Goal: Task Accomplishment & Management: Use online tool/utility

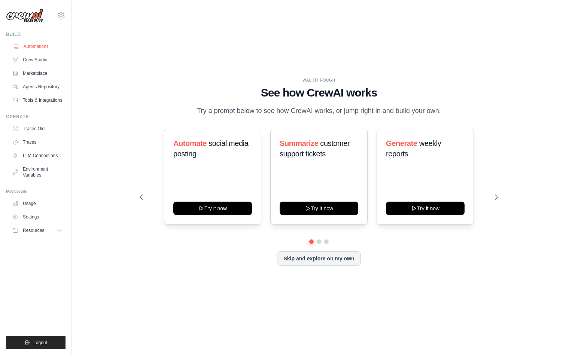
click at [30, 41] on link "Automations" at bounding box center [38, 46] width 57 height 12
click at [38, 60] on link "Crew Studio" at bounding box center [38, 60] width 57 height 12
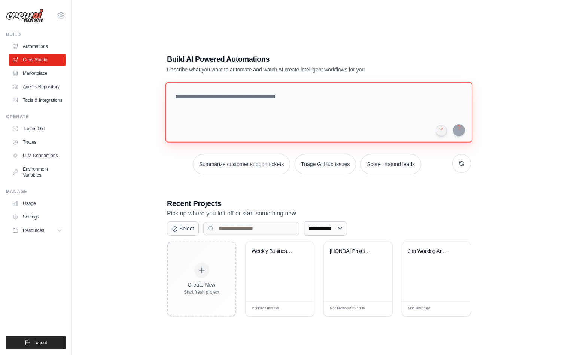
click at [244, 110] on textarea at bounding box center [318, 112] width 307 height 61
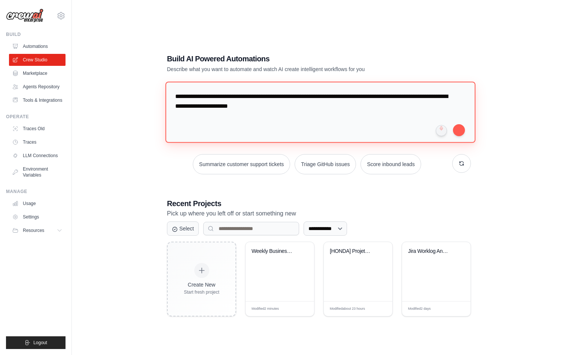
type textarea "**********"
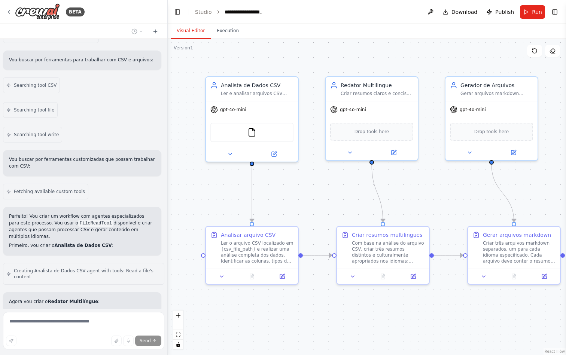
scroll to position [846, 0]
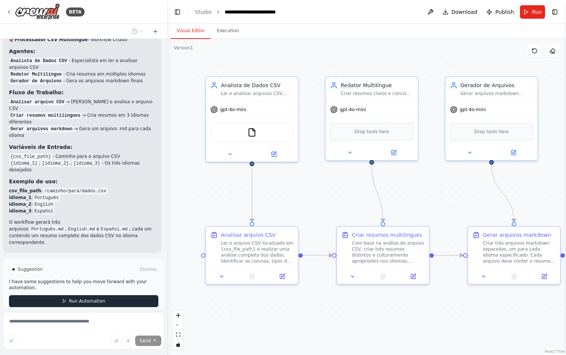
click at [95, 298] on span "Run Automation" at bounding box center [87, 301] width 36 height 6
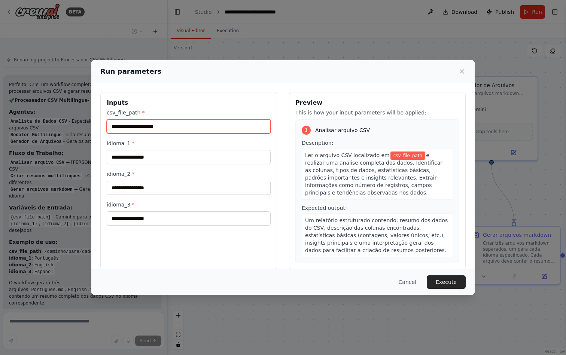
click at [175, 122] on input "csv_file_path *" at bounding box center [189, 126] width 164 height 14
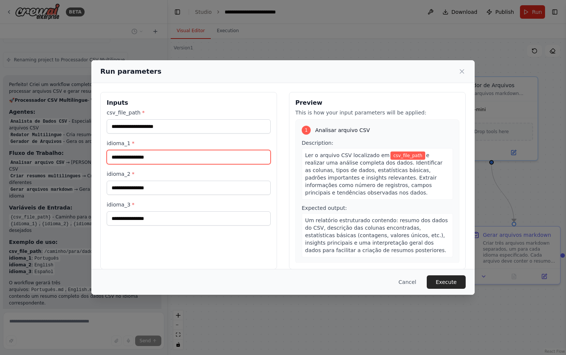
click at [134, 158] on input "idioma_1 *" at bounding box center [189, 157] width 164 height 14
type input "*****"
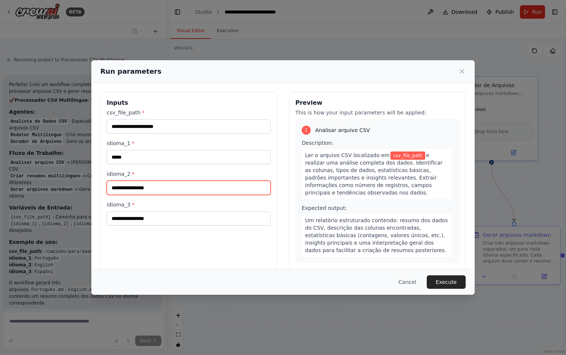
type input "*"
type input "********"
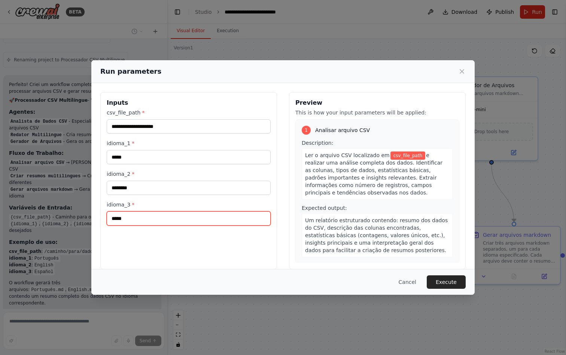
type input "******"
click at [405, 279] on button "Cancel" at bounding box center [408, 282] width 30 height 13
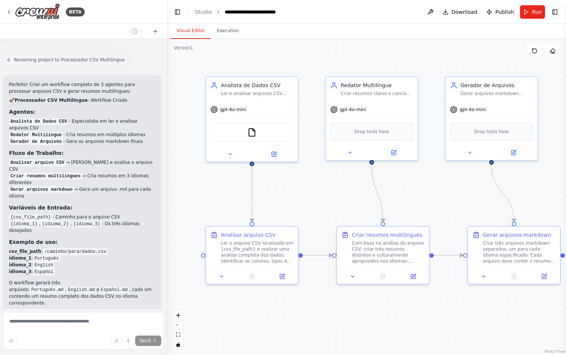
click at [4, 6] on div "BETA" at bounding box center [83, 12] width 167 height 24
click at [7, 10] on icon at bounding box center [9, 12] width 6 height 6
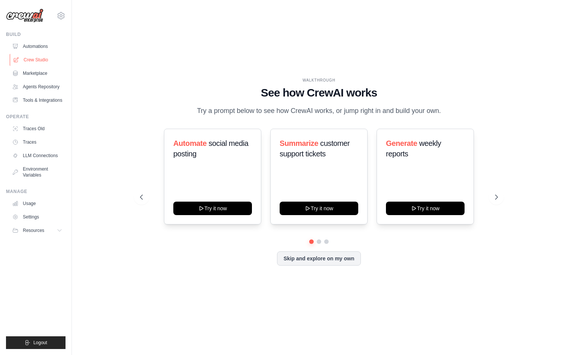
click at [43, 58] on link "Crew Studio" at bounding box center [38, 60] width 57 height 12
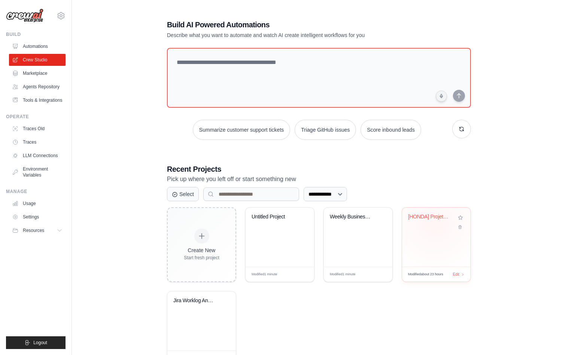
click at [435, 224] on div "[HONDA] Projeto HCM" at bounding box center [436, 222] width 57 height 17
click at [37, 100] on link "Tools & Integrations" at bounding box center [38, 100] width 57 height 12
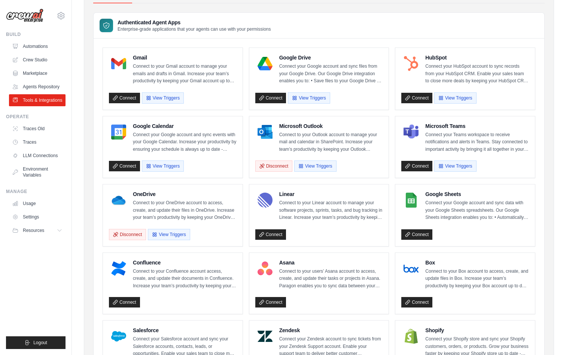
scroll to position [40, 0]
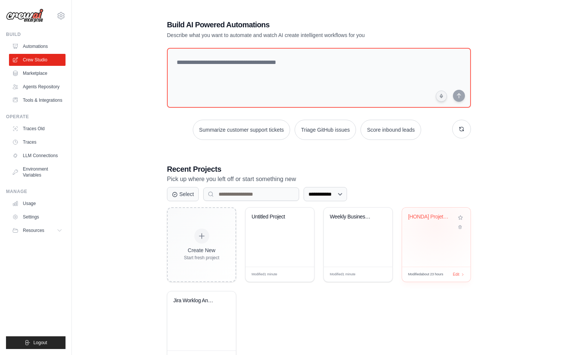
click at [423, 236] on div "[HONDA] Projeto HCM" at bounding box center [436, 237] width 69 height 59
click at [426, 227] on div "[HONDA] Projeto HCM" at bounding box center [436, 222] width 57 height 17
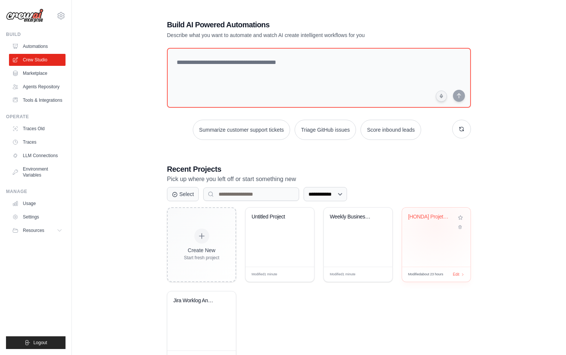
click at [428, 216] on div "[HONDA] Projeto HCM" at bounding box center [430, 217] width 45 height 7
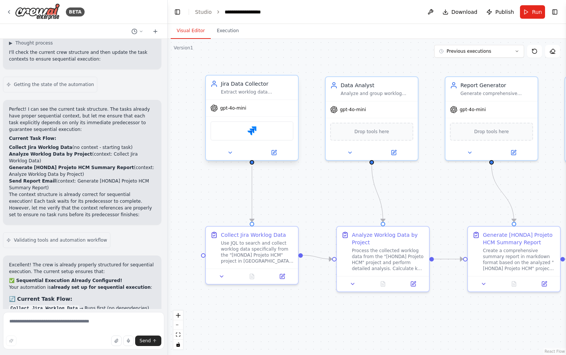
scroll to position [6877, 0]
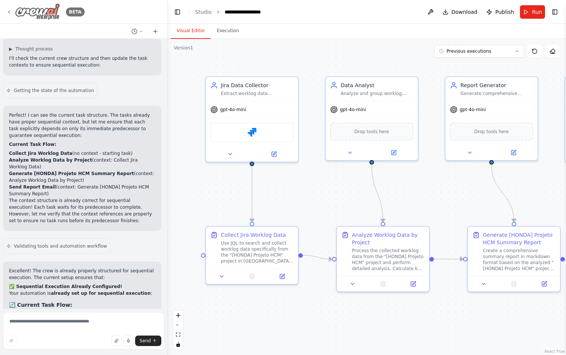
click at [9, 13] on icon at bounding box center [9, 12] width 6 height 6
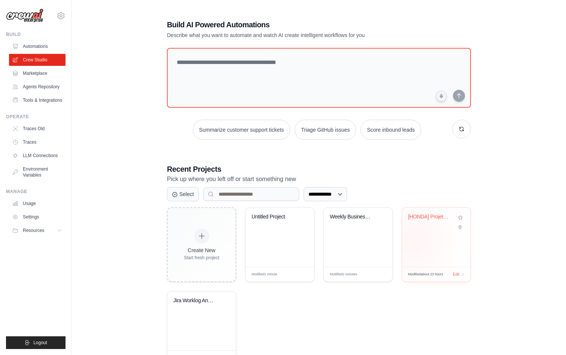
click at [413, 242] on div "[HONDA] Projeto HCM" at bounding box center [436, 237] width 69 height 59
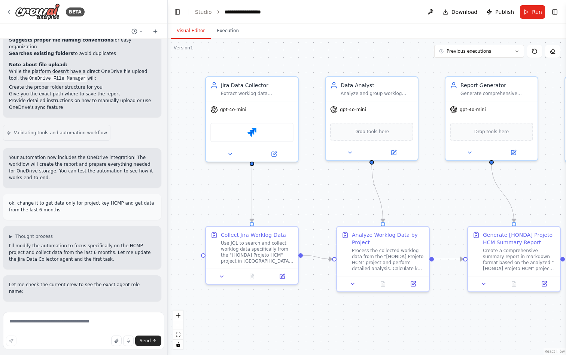
scroll to position [1494, 0]
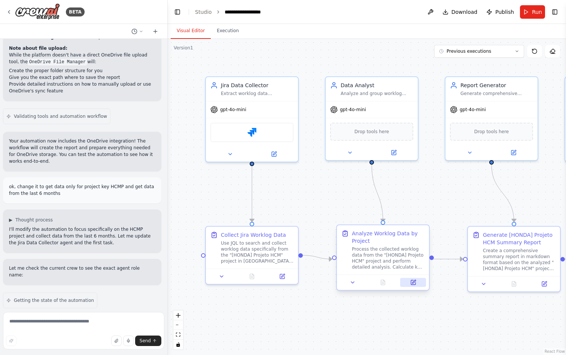
click at [411, 285] on icon at bounding box center [413, 282] width 4 height 4
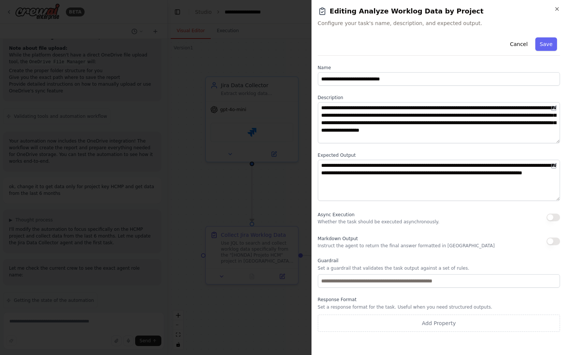
scroll to position [0, 0]
click at [562, 7] on div "**********" at bounding box center [439, 177] width 255 height 355
click at [559, 8] on icon "button" at bounding box center [557, 9] width 6 height 6
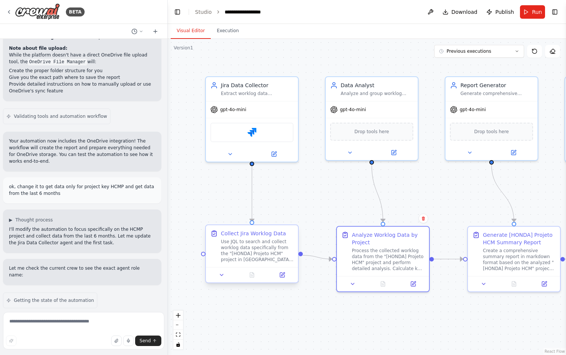
click at [255, 249] on div "Use JQL to search and collect worklog data specifically from the "[HONDA] Proje…" at bounding box center [257, 251] width 73 height 24
click at [280, 279] on button at bounding box center [282, 275] width 26 height 9
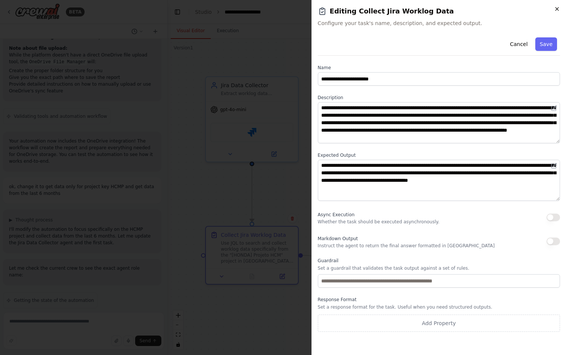
click at [559, 7] on icon "button" at bounding box center [557, 8] width 3 height 3
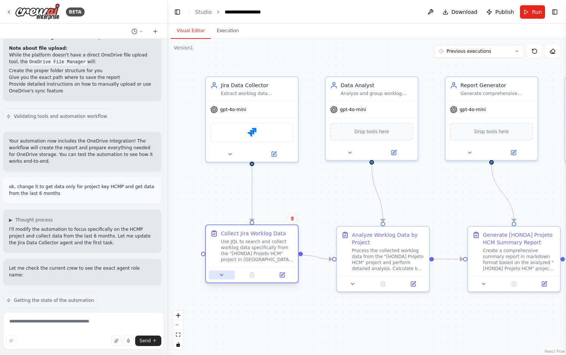
click at [221, 274] on icon at bounding box center [222, 275] width 6 height 6
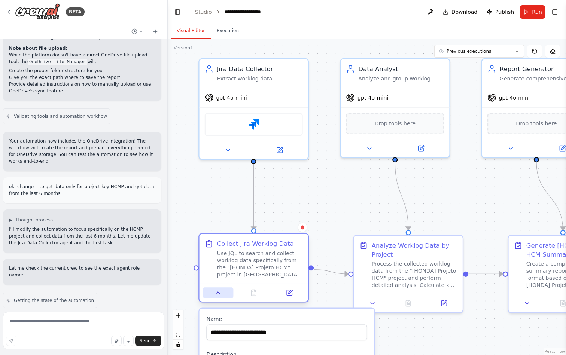
click at [215, 298] on button at bounding box center [218, 293] width 30 height 10
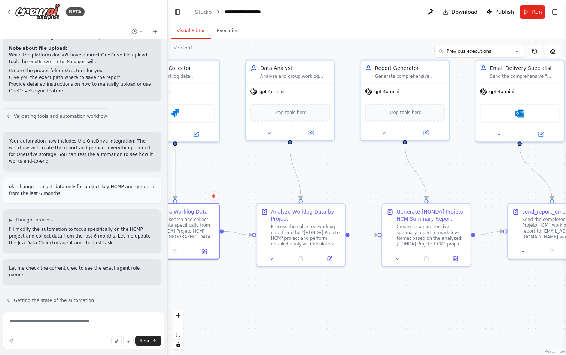
drag, startPoint x: 447, startPoint y: 213, endPoint x: 339, endPoint y: 184, distance: 111.4
click at [339, 184] on div ".deletable-edge-delete-btn { width: 20px; height: 20px; border: 0px solid #ffff…" at bounding box center [367, 197] width 398 height 316
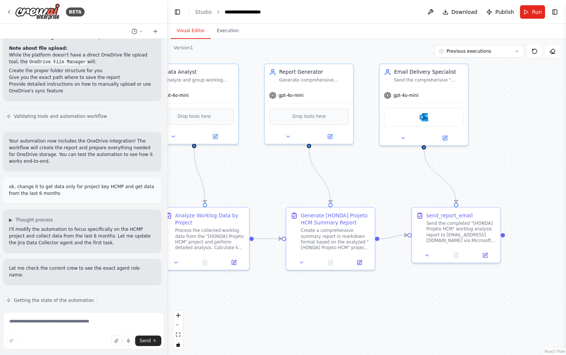
drag, startPoint x: 488, startPoint y: 167, endPoint x: 392, endPoint y: 171, distance: 95.9
click at [392, 171] on div ".deletable-edge-delete-btn { width: 20px; height: 20px; border: 0px solid #ffff…" at bounding box center [367, 197] width 398 height 316
click at [11, 13] on icon at bounding box center [9, 12] width 6 height 6
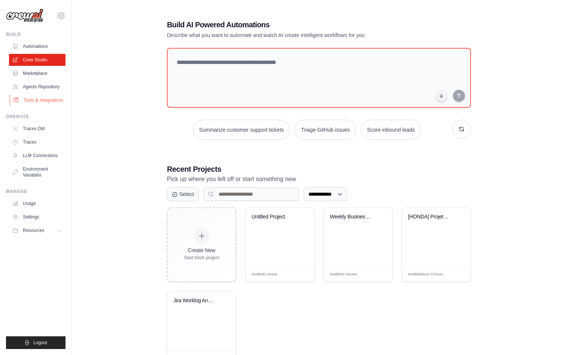
click at [36, 95] on link "Tools & Integrations" at bounding box center [38, 100] width 57 height 12
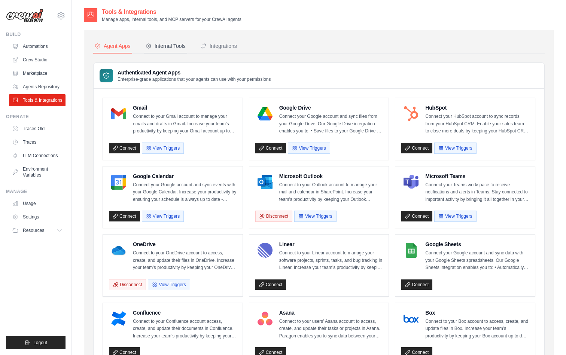
click at [177, 48] on div "Internal Tools" at bounding box center [166, 45] width 40 height 7
click at [231, 43] on div "Integrations" at bounding box center [219, 45] width 36 height 7
click at [231, 53] on button "Integrations" at bounding box center [218, 46] width 39 height 14
click at [234, 51] on button "Integrations" at bounding box center [218, 46] width 39 height 14
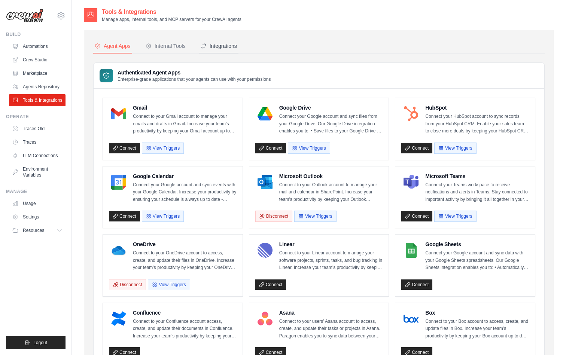
click at [223, 46] on div "Integrations" at bounding box center [219, 45] width 36 height 7
click at [231, 45] on div "Integrations" at bounding box center [219, 45] width 36 height 7
click at [165, 45] on div "Internal Tools" at bounding box center [166, 45] width 40 height 7
click at [22, 87] on link "Agents Repository" at bounding box center [38, 87] width 57 height 12
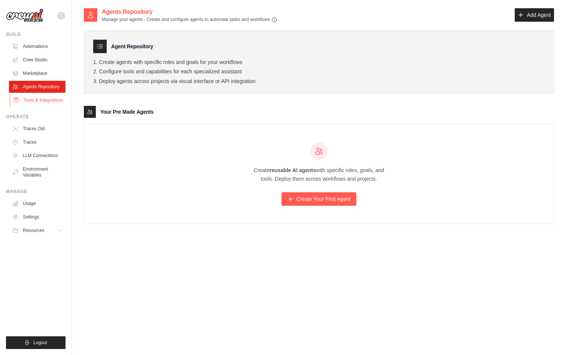
click at [37, 97] on link "Tools & Integrations" at bounding box center [38, 100] width 57 height 12
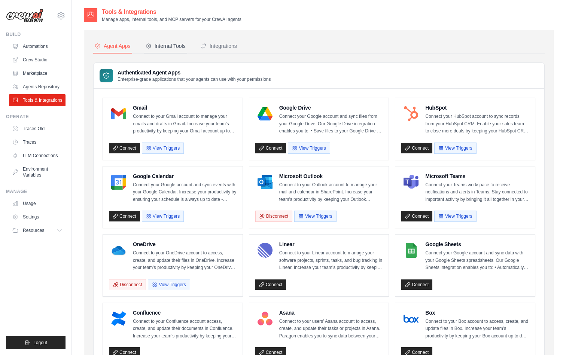
click at [176, 53] on button "Internal Tools" at bounding box center [165, 46] width 43 height 14
click at [230, 43] on div "Integrations" at bounding box center [219, 45] width 36 height 7
click at [45, 80] on ul "Automations Crew Studio Marketplace Agents Repository Tools & Integrations" at bounding box center [37, 73] width 57 height 66
click at [34, 85] on link "Agents Repository" at bounding box center [38, 87] width 57 height 12
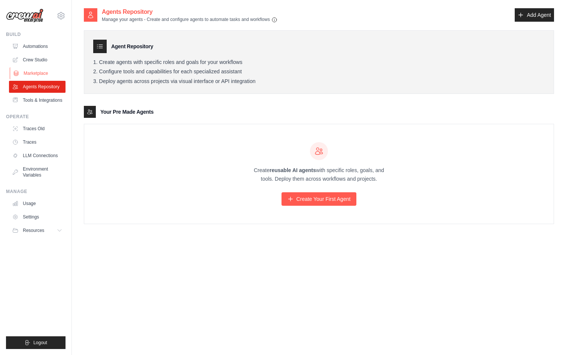
click at [39, 72] on link "Marketplace" at bounding box center [38, 73] width 57 height 12
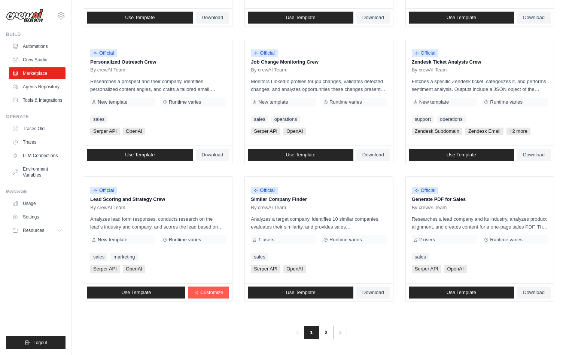
scroll to position [337, 0]
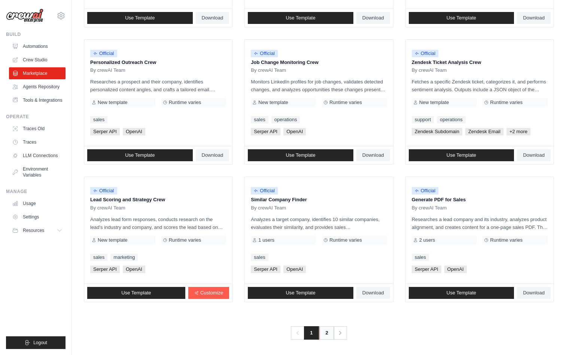
click at [324, 331] on link "2" at bounding box center [326, 332] width 15 height 13
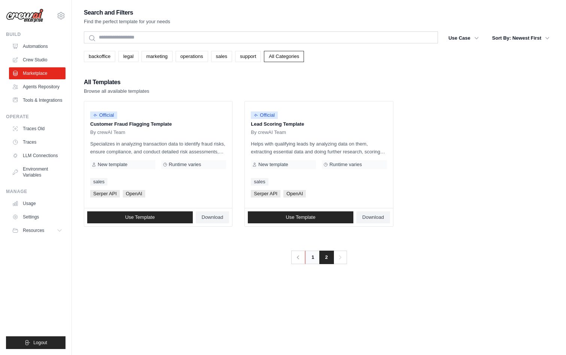
click at [313, 256] on link "1" at bounding box center [312, 257] width 15 height 13
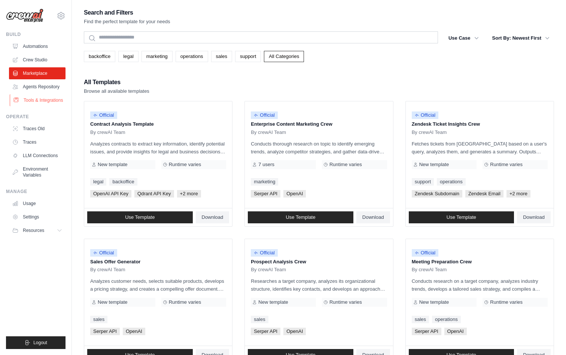
click at [46, 101] on link "Tools & Integrations" at bounding box center [38, 100] width 57 height 12
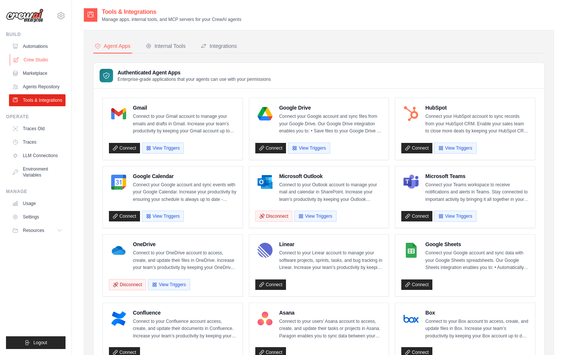
click at [38, 60] on link "Crew Studio" at bounding box center [38, 60] width 57 height 12
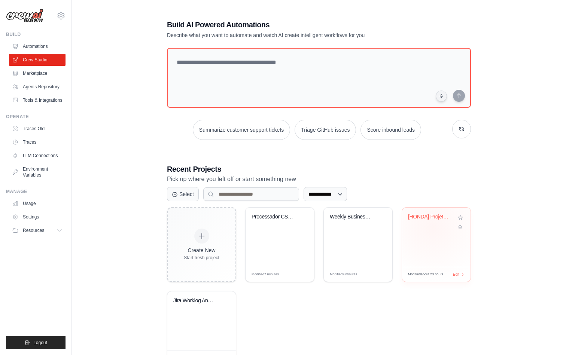
click at [433, 227] on div "[HONDA] Projeto HCM" at bounding box center [436, 222] width 57 height 17
click at [431, 214] on div "[HONDA] Projeto HCM" at bounding box center [430, 217] width 45 height 7
click at [34, 100] on link "Tools & Integrations" at bounding box center [38, 100] width 57 height 12
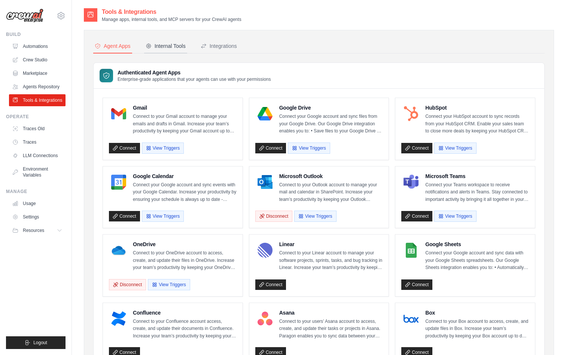
click at [170, 43] on div "Internal Tools" at bounding box center [166, 45] width 40 height 7
click at [232, 44] on div "Integrations" at bounding box center [219, 45] width 36 height 7
click at [170, 53] on button "Internal Tools" at bounding box center [165, 46] width 43 height 14
click at [47, 84] on link "Agents Repository" at bounding box center [38, 87] width 57 height 12
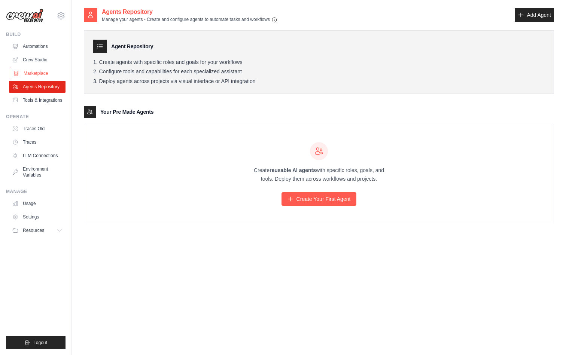
click at [36, 73] on link "Marketplace" at bounding box center [38, 73] width 57 height 12
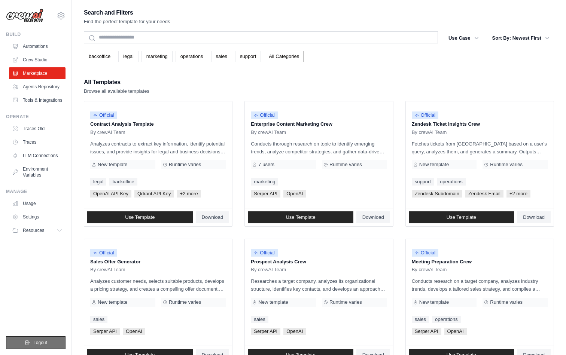
click at [37, 339] on button "Logout" at bounding box center [36, 343] width 60 height 13
click at [34, 198] on link "Usage" at bounding box center [38, 204] width 57 height 12
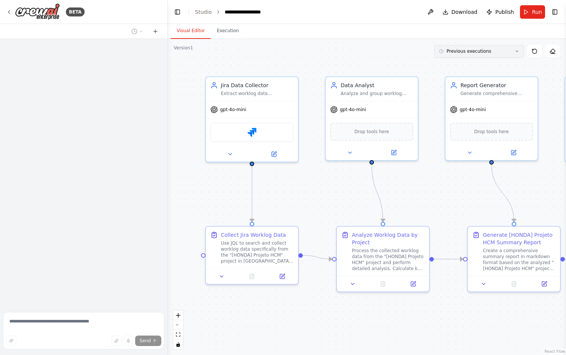
click at [506, 53] on button "Previous executions" at bounding box center [479, 51] width 90 height 13
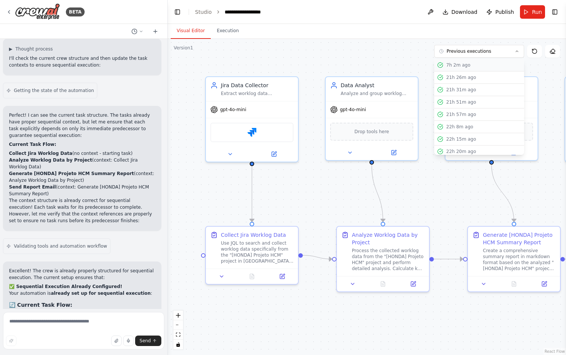
click at [464, 66] on div "7h 2m ago" at bounding box center [483, 65] width 75 height 6
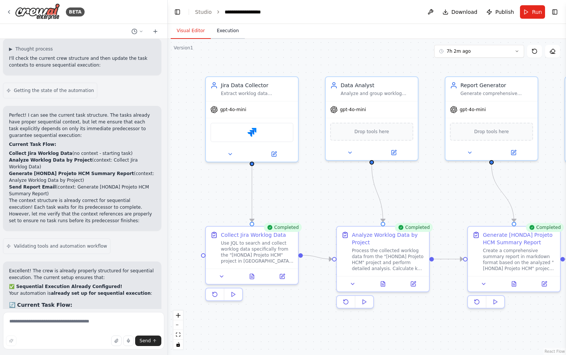
click at [226, 38] on button "Execution" at bounding box center [228, 31] width 34 height 16
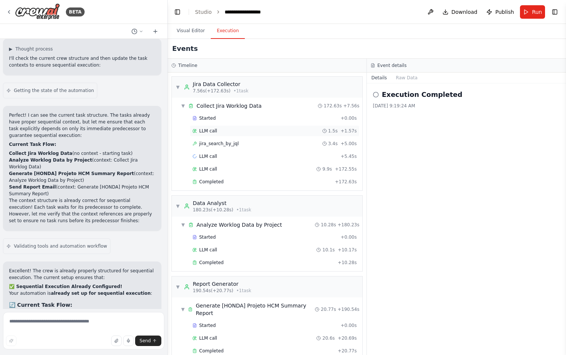
click at [230, 131] on div "LLM call 1.5s + 1.57s" at bounding box center [274, 131] width 164 height 6
click at [240, 142] on div "jira_search_by_jql 3.4s + 5.00s" at bounding box center [274, 144] width 164 height 6
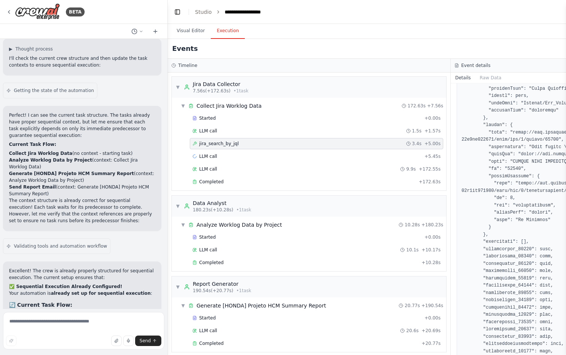
scroll to position [817, 0]
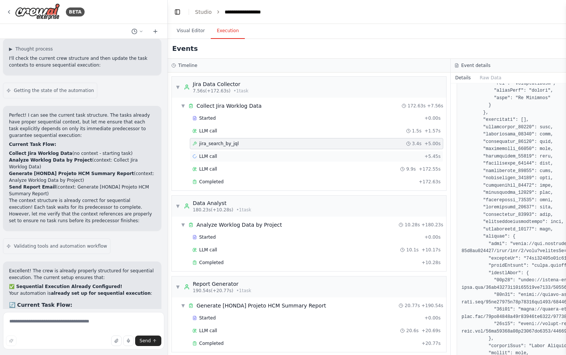
click at [212, 155] on span "LLM call" at bounding box center [208, 157] width 18 height 6
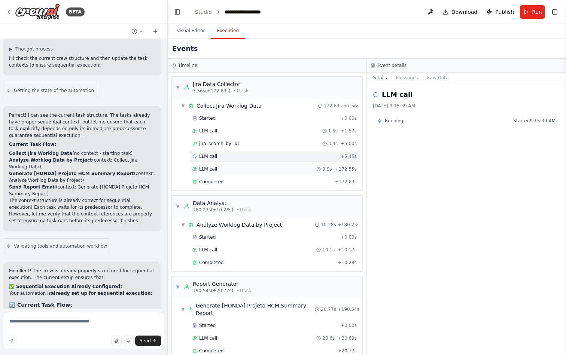
click at [216, 170] on div "LLM call 9.9s + 172.55s" at bounding box center [274, 169] width 164 height 6
click at [231, 185] on div "Completed" at bounding box center [262, 182] width 140 height 6
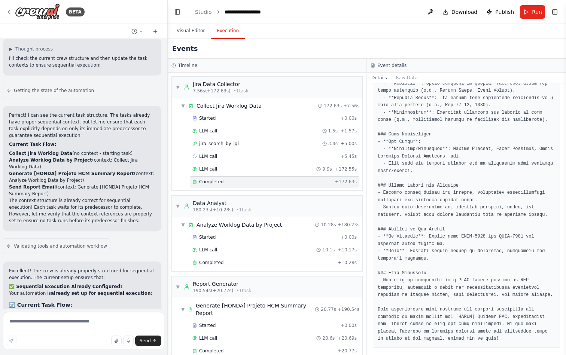
scroll to position [0, 0]
click at [221, 244] on div "Started + 0.00s LLM call 10.1s + 10.17s Completed + 10.28s" at bounding box center [270, 251] width 185 height 38
click at [214, 253] on span "LLM call" at bounding box center [208, 250] width 18 height 6
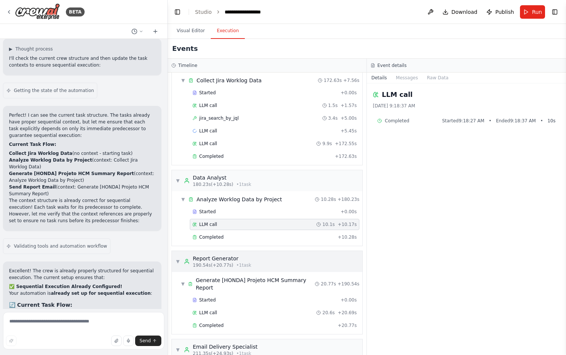
scroll to position [26, 0]
click at [219, 239] on span "Completed" at bounding box center [211, 237] width 24 height 6
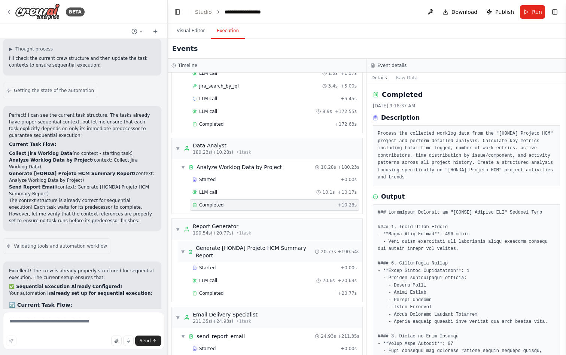
scroll to position [63, 0]
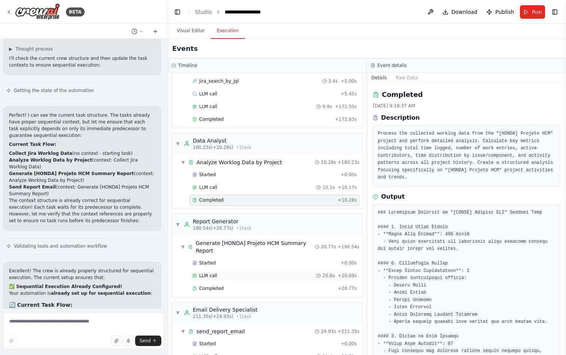
click at [218, 272] on div "LLM call 20.6s + 20.69s" at bounding box center [275, 275] width 170 height 11
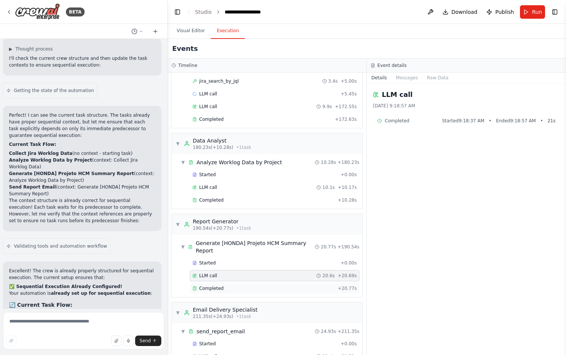
click at [223, 289] on div "Completed" at bounding box center [263, 289] width 142 height 6
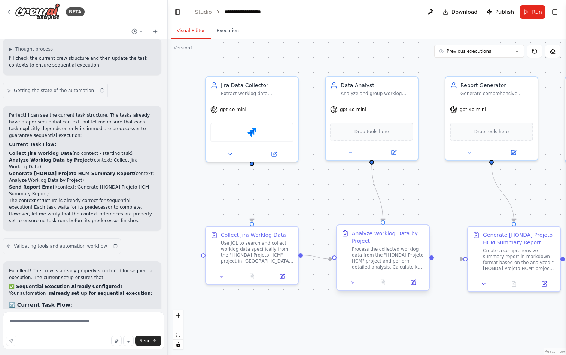
click at [383, 261] on div "Process the collected worklog data from the "[HONDA] Projeto HCM" project and p…" at bounding box center [388, 258] width 73 height 24
click at [416, 286] on button at bounding box center [413, 282] width 26 height 9
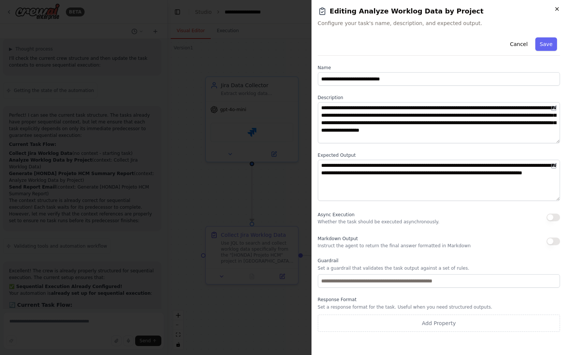
click at [558, 10] on icon "button" at bounding box center [557, 8] width 3 height 3
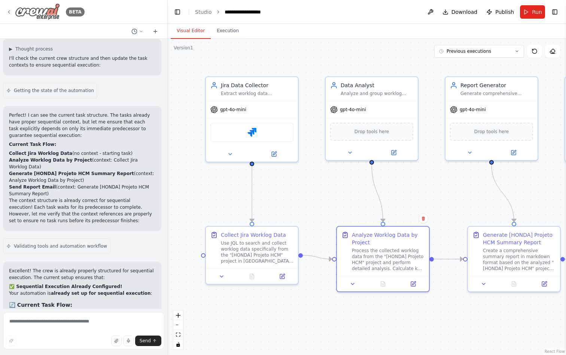
click at [9, 15] on div "BETA" at bounding box center [45, 11] width 79 height 17
